Goal: Task Accomplishment & Management: Use online tool/utility

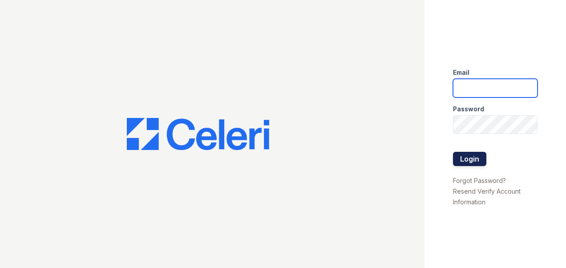
type input "[DOMAIN_NAME][EMAIL_ADDRESS][DOMAIN_NAME]"
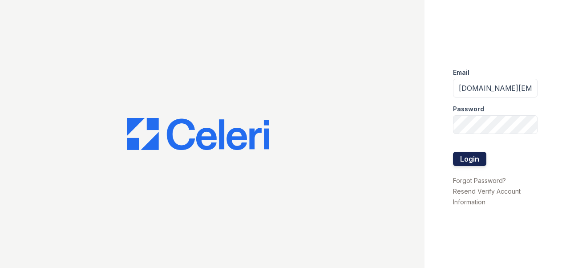
click at [467, 158] on button "Login" at bounding box center [469, 159] width 33 height 14
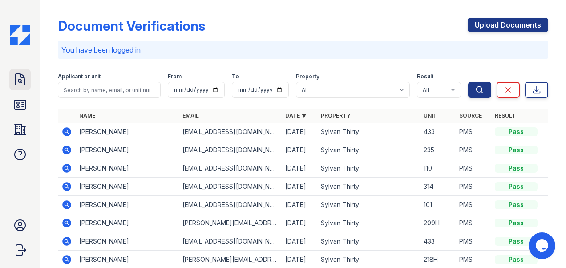
click at [21, 80] on icon at bounding box center [20, 79] width 9 height 11
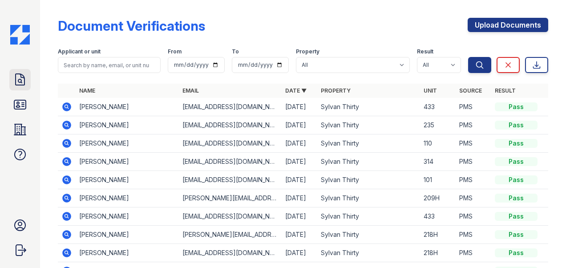
click at [19, 80] on icon at bounding box center [20, 80] width 14 height 14
